Goal: Check status

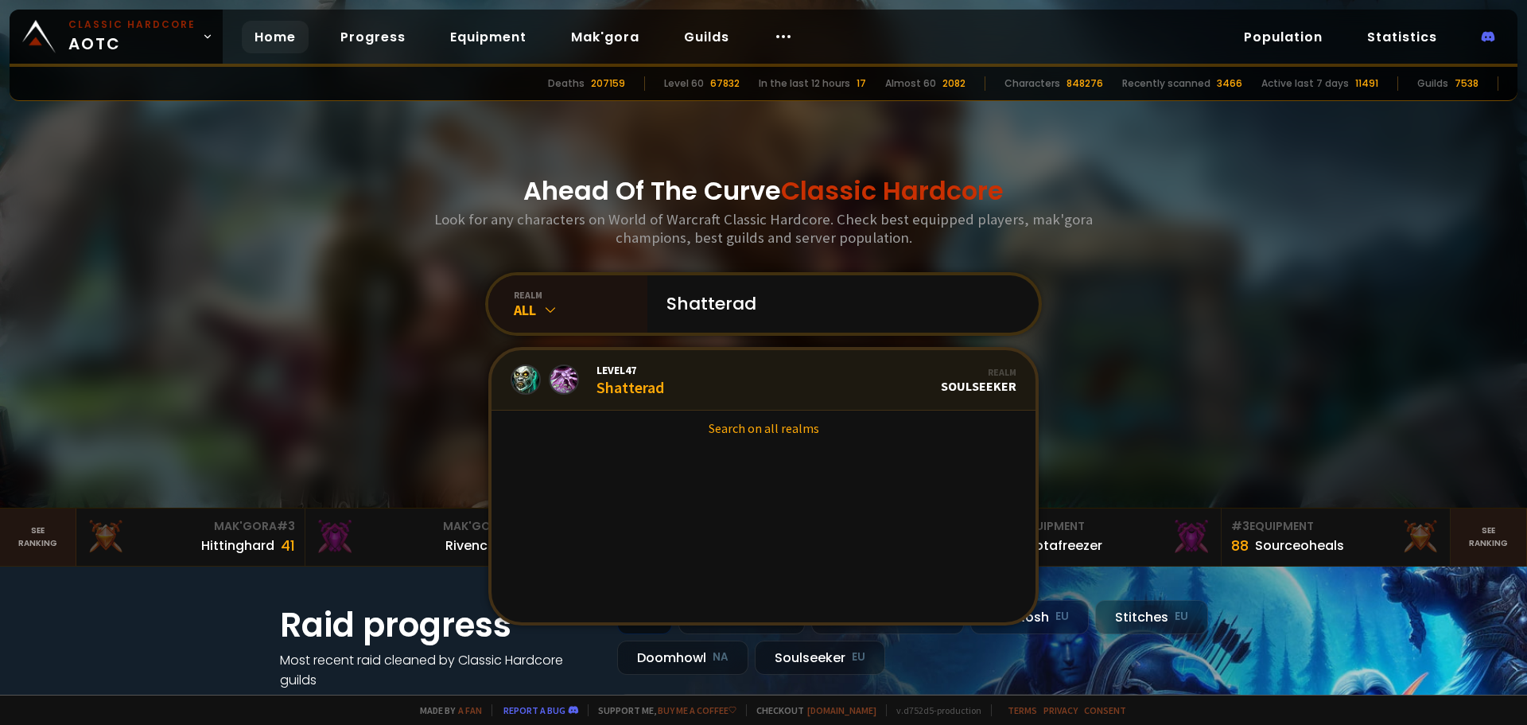
type input "Shatterad"
click at [687, 378] on link "Level 47 Shatterad Realm Soulseeker" at bounding box center [764, 380] width 544 height 60
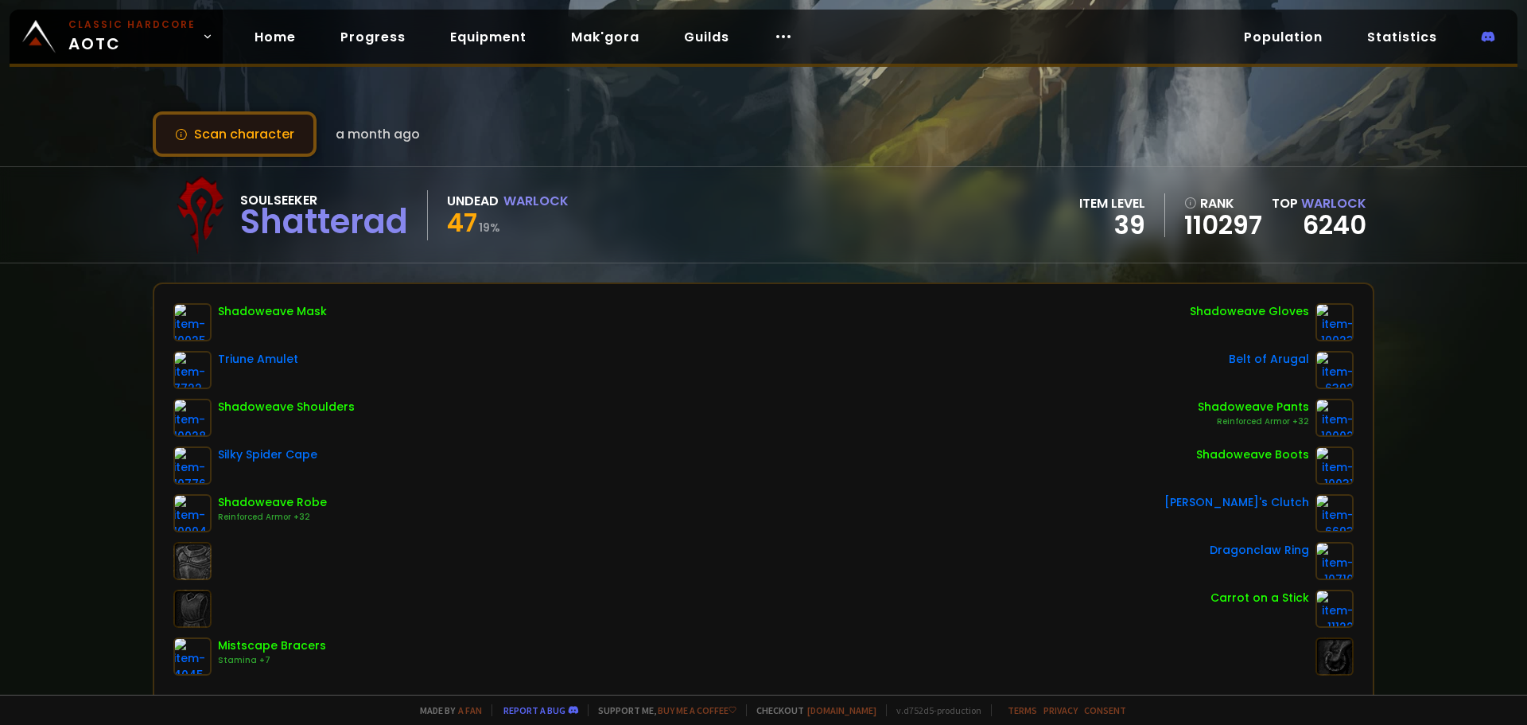
click at [303, 135] on button "Scan character" at bounding box center [235, 133] width 164 height 45
click at [262, 140] on button "Scan character" at bounding box center [235, 133] width 164 height 45
